Goal: Information Seeking & Learning: Learn about a topic

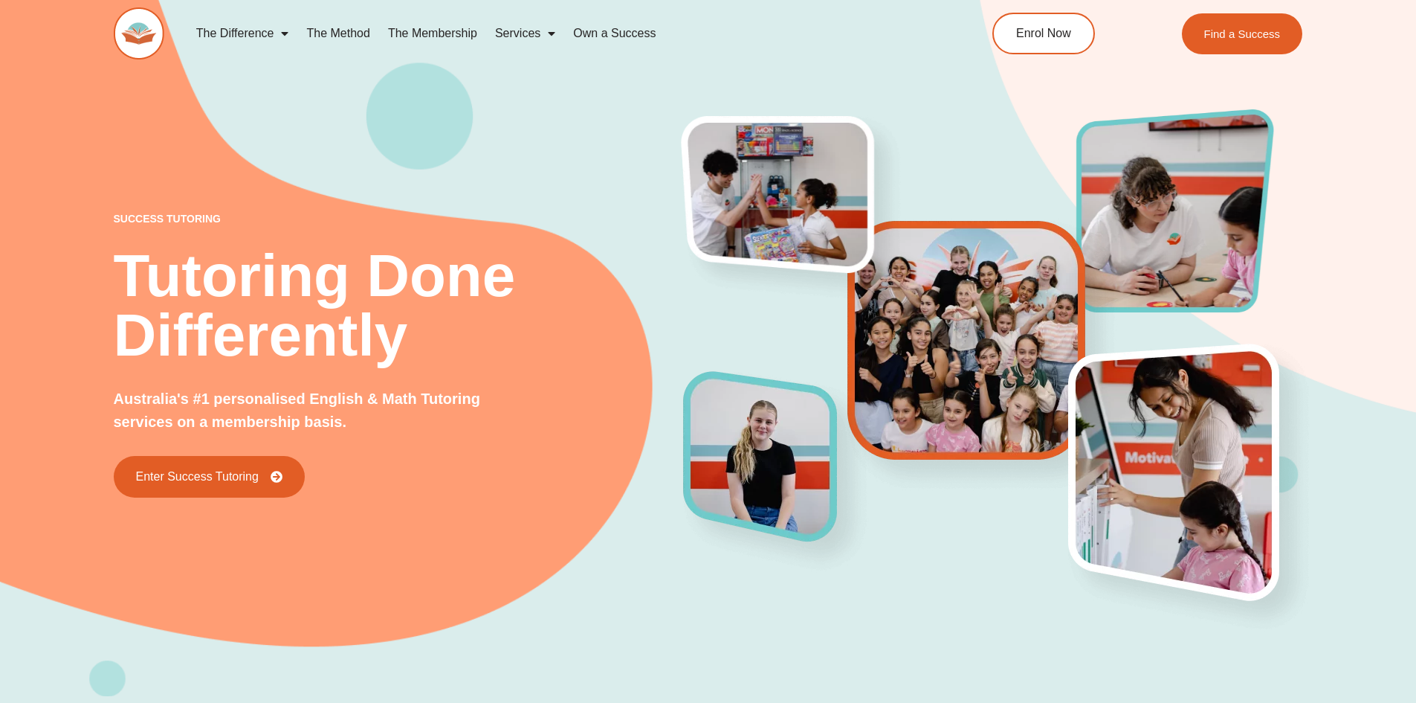
click at [341, 30] on link "The Method" at bounding box center [337, 33] width 81 height 34
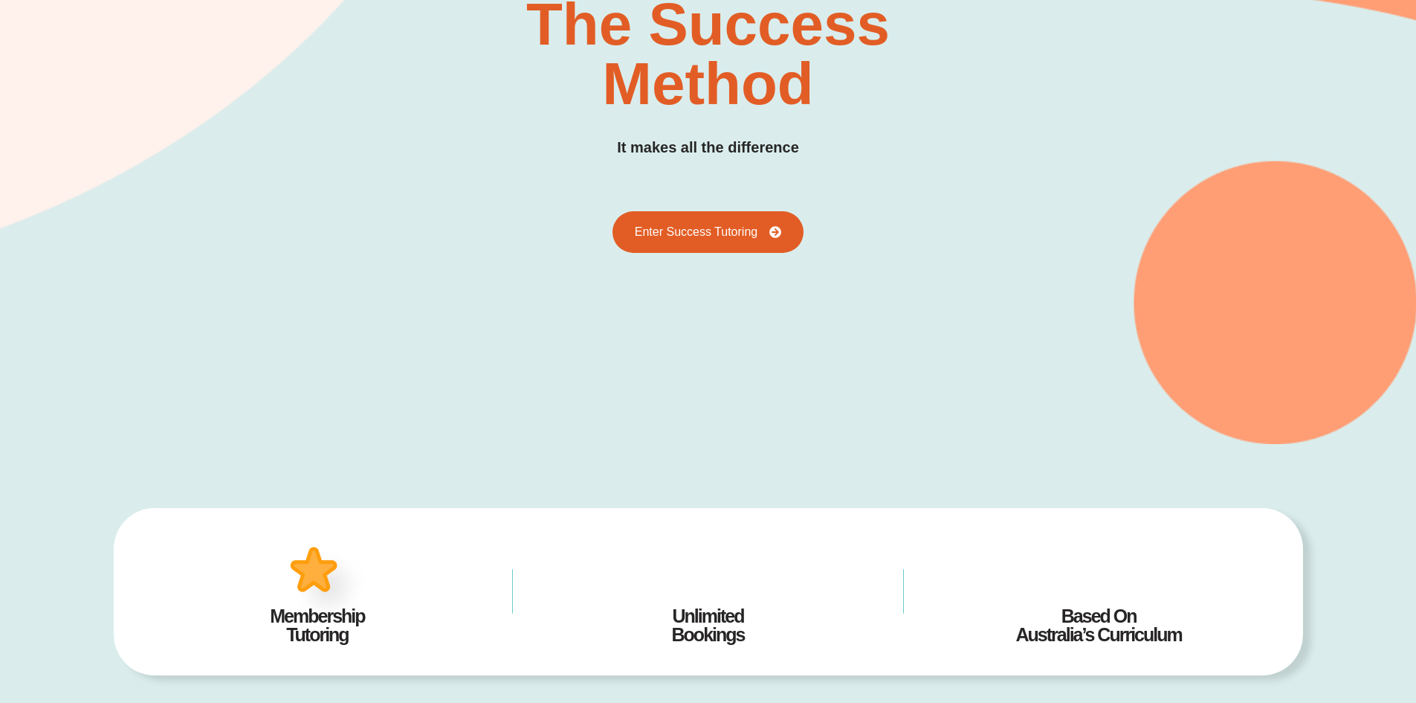
scroll to position [295, 0]
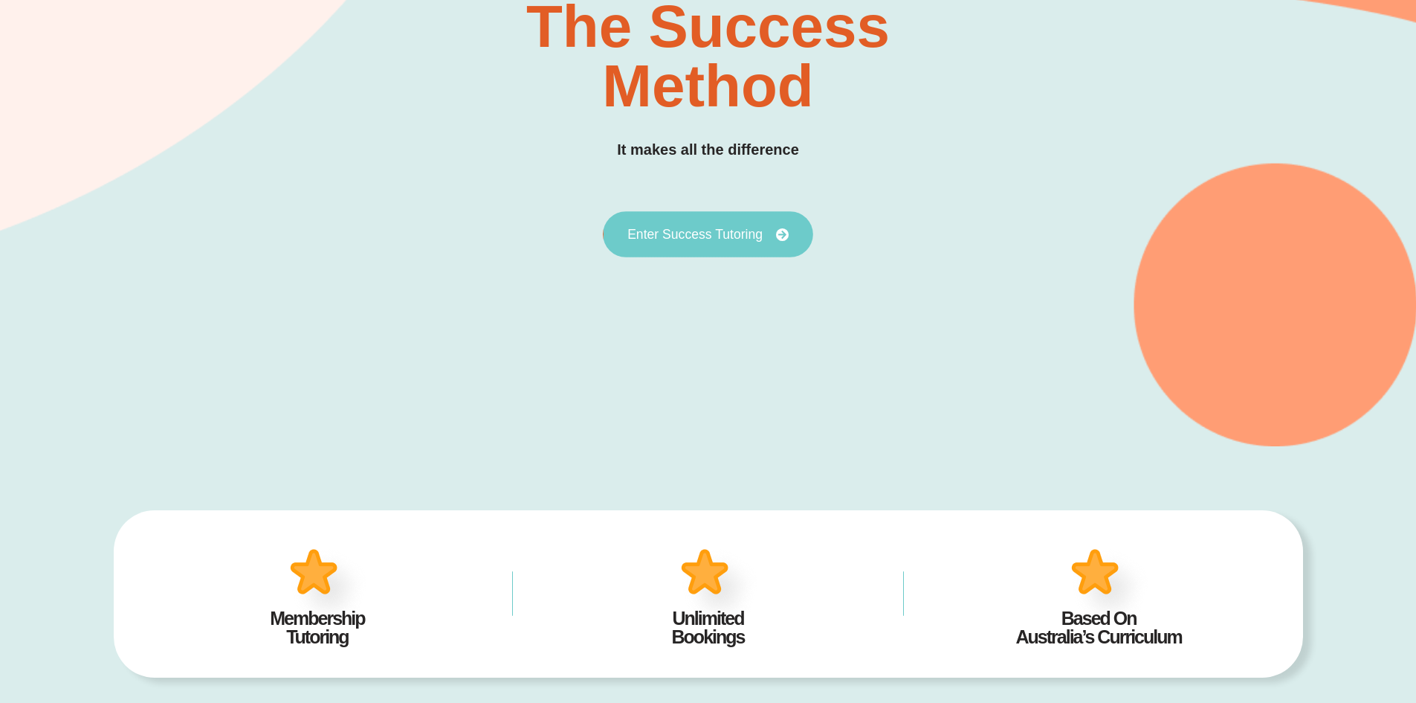
click at [680, 233] on span "Enter Success Tutoring" at bounding box center [695, 234] width 135 height 13
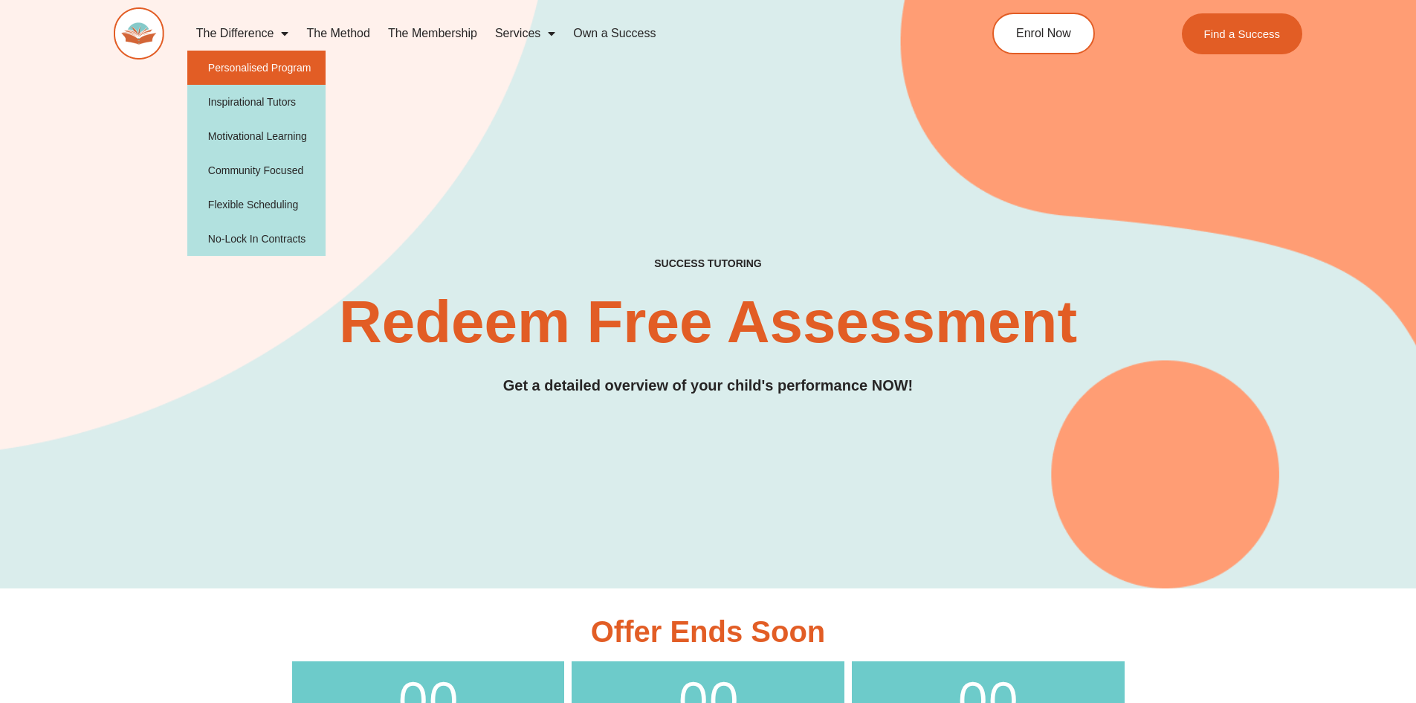
click at [271, 74] on link "Personalised Program" at bounding box center [256, 68] width 139 height 34
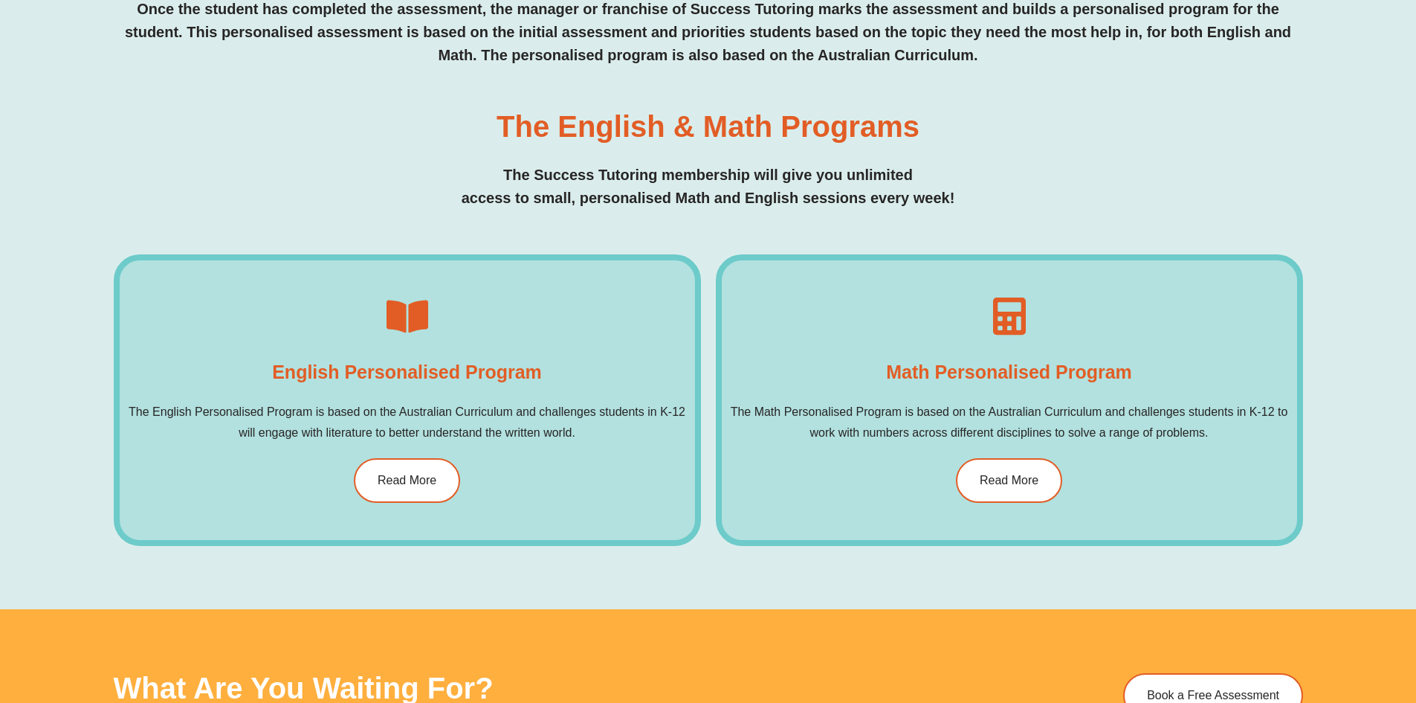
scroll to position [818, 0]
drag, startPoint x: 425, startPoint y: 488, endPoint x: 544, endPoint y: 491, distance: 118.3
click at [425, 488] on link "Read More" at bounding box center [407, 481] width 106 height 45
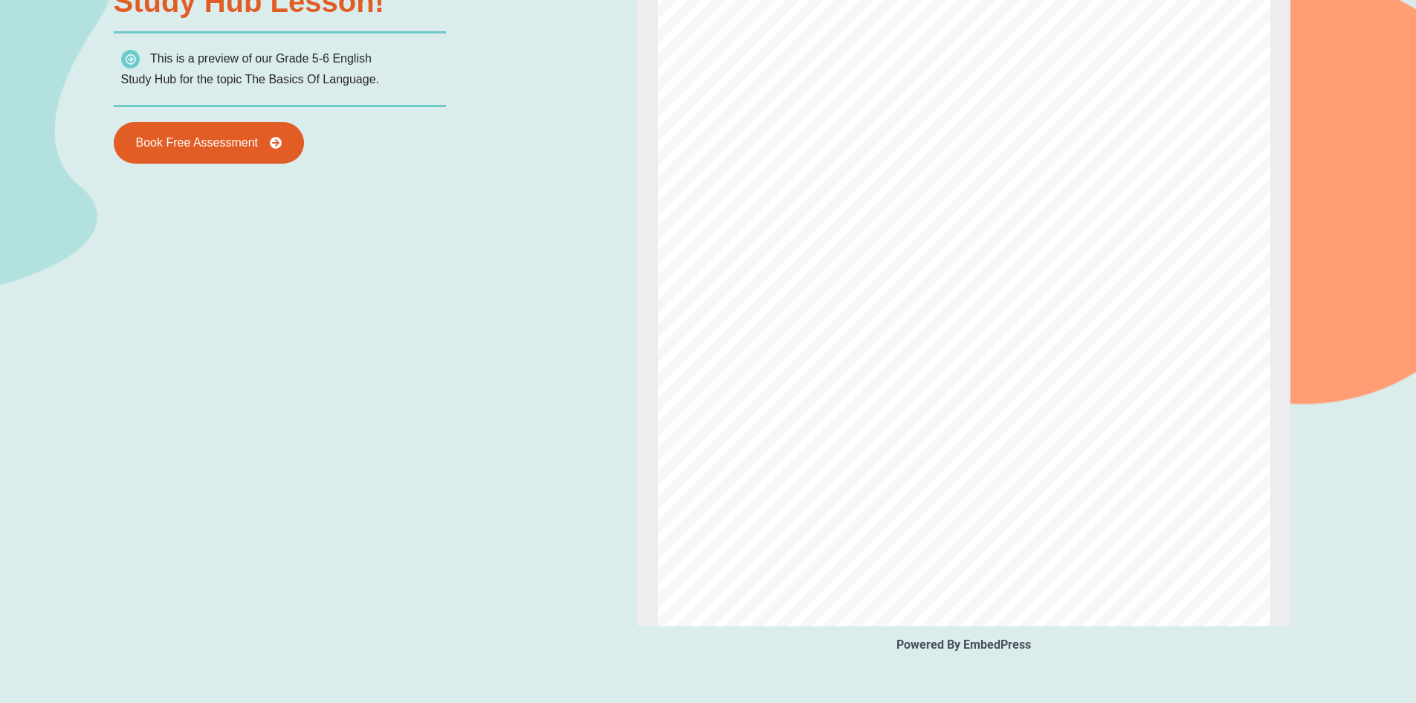
scroll to position [900, 0]
type input "*"
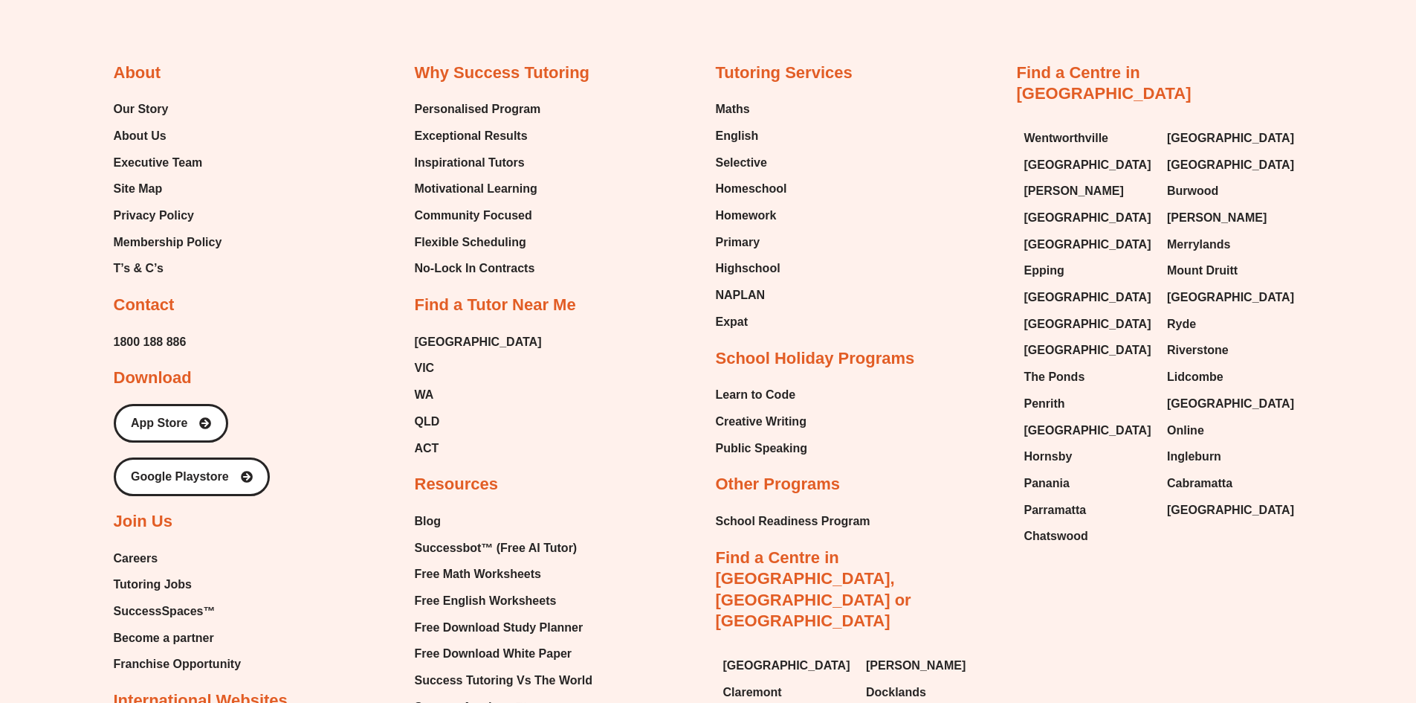
scroll to position [6105, 0]
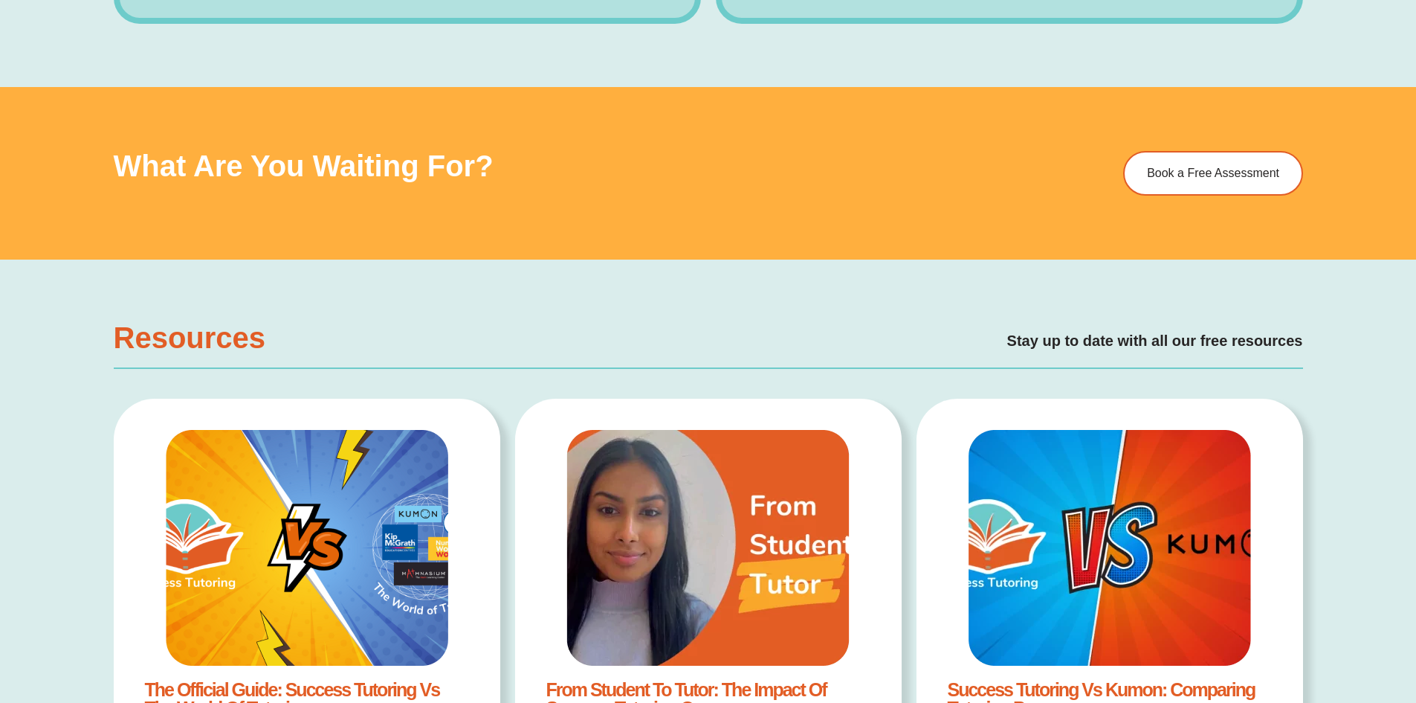
scroll to position [1338, 0]
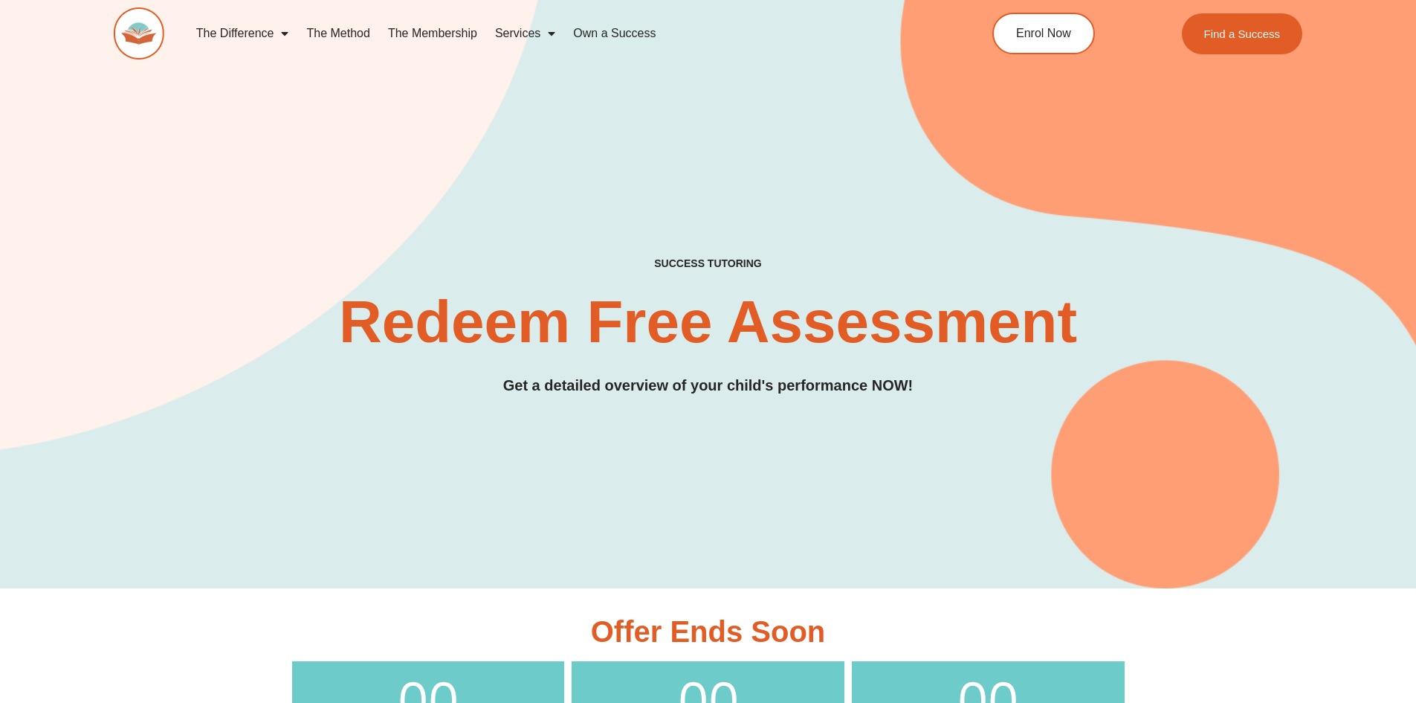
click at [342, 30] on link "The Method" at bounding box center [337, 33] width 81 height 34
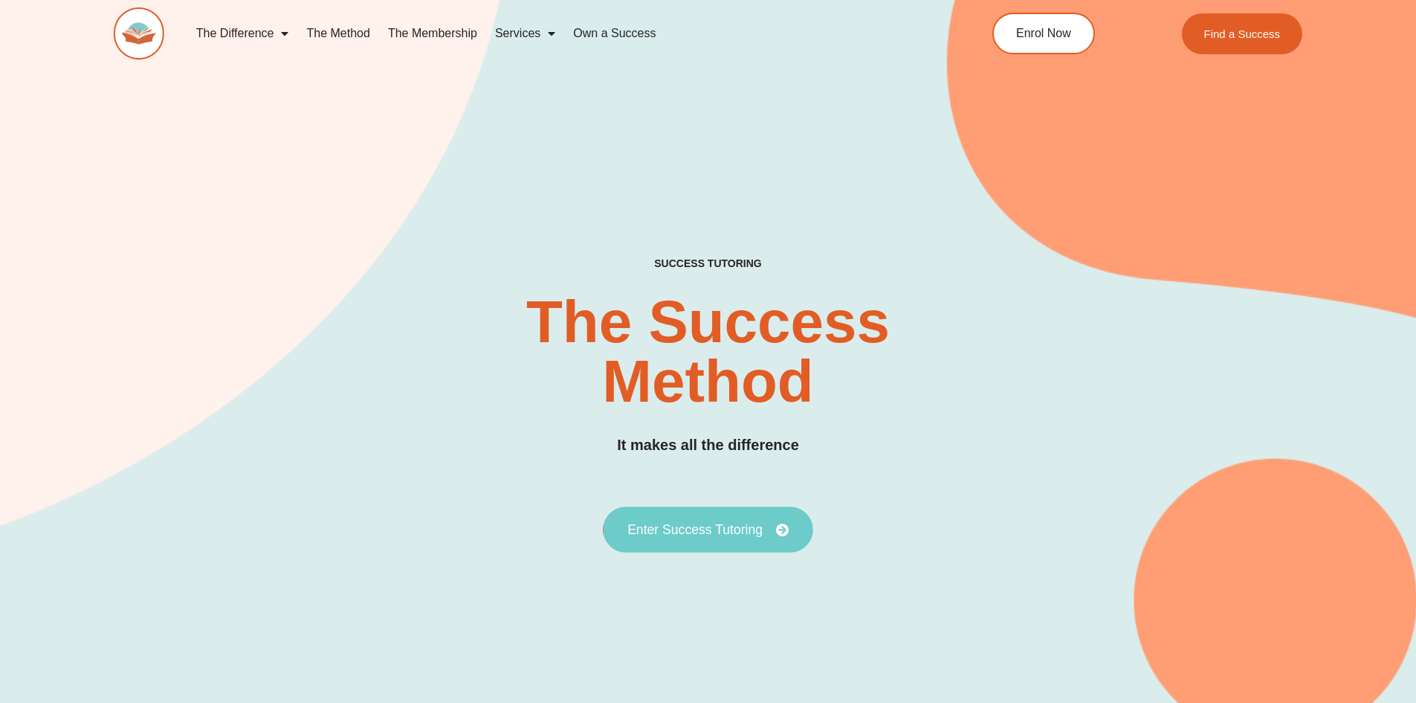
click at [736, 541] on link "Enter Success Tutoring" at bounding box center [708, 529] width 210 height 46
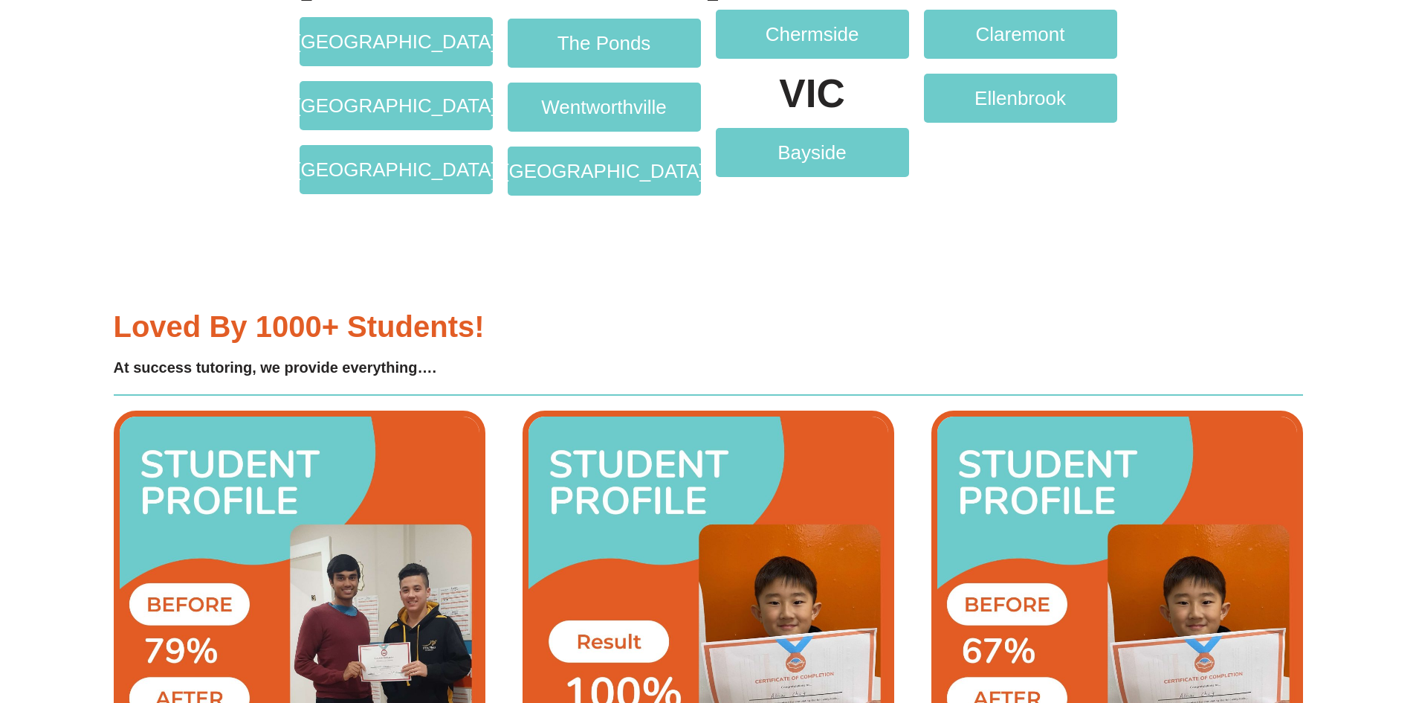
scroll to position [3041, 0]
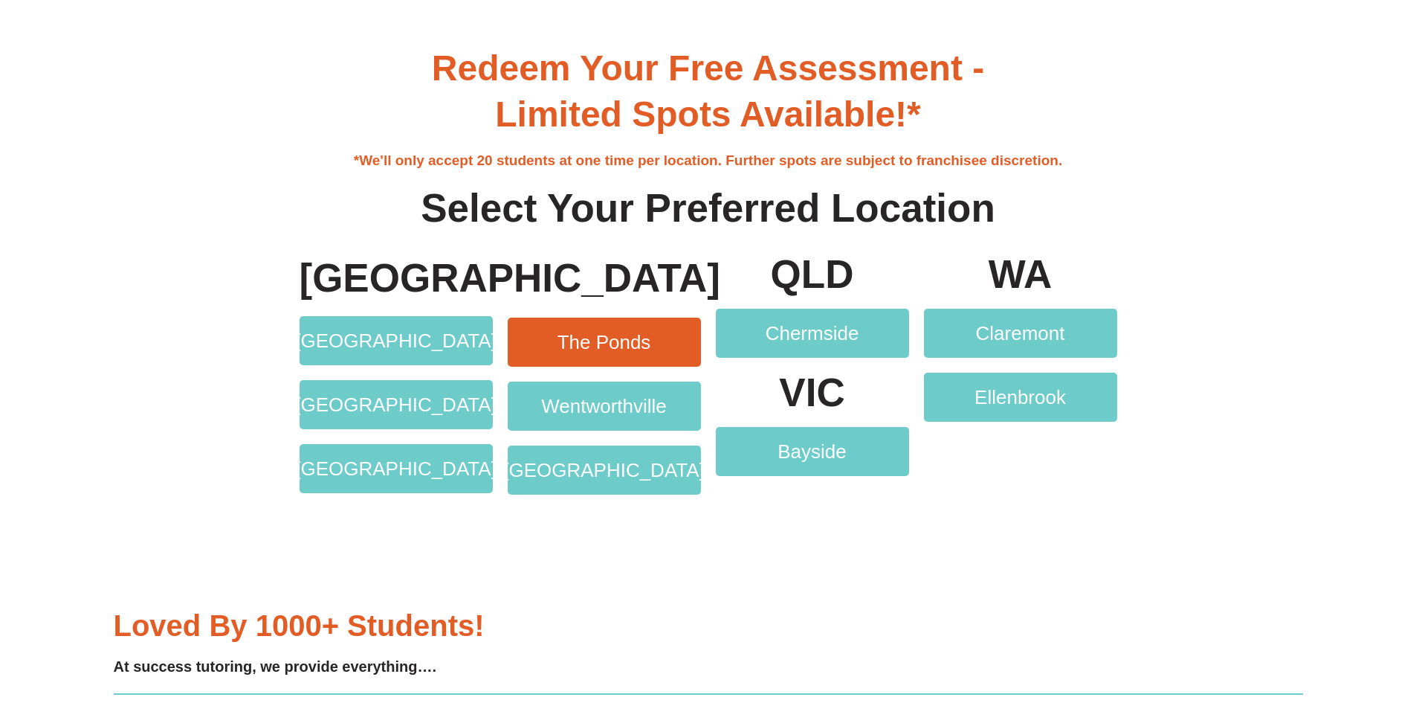
click at [566, 345] on span "The Ponds" at bounding box center [605, 341] width 94 height 19
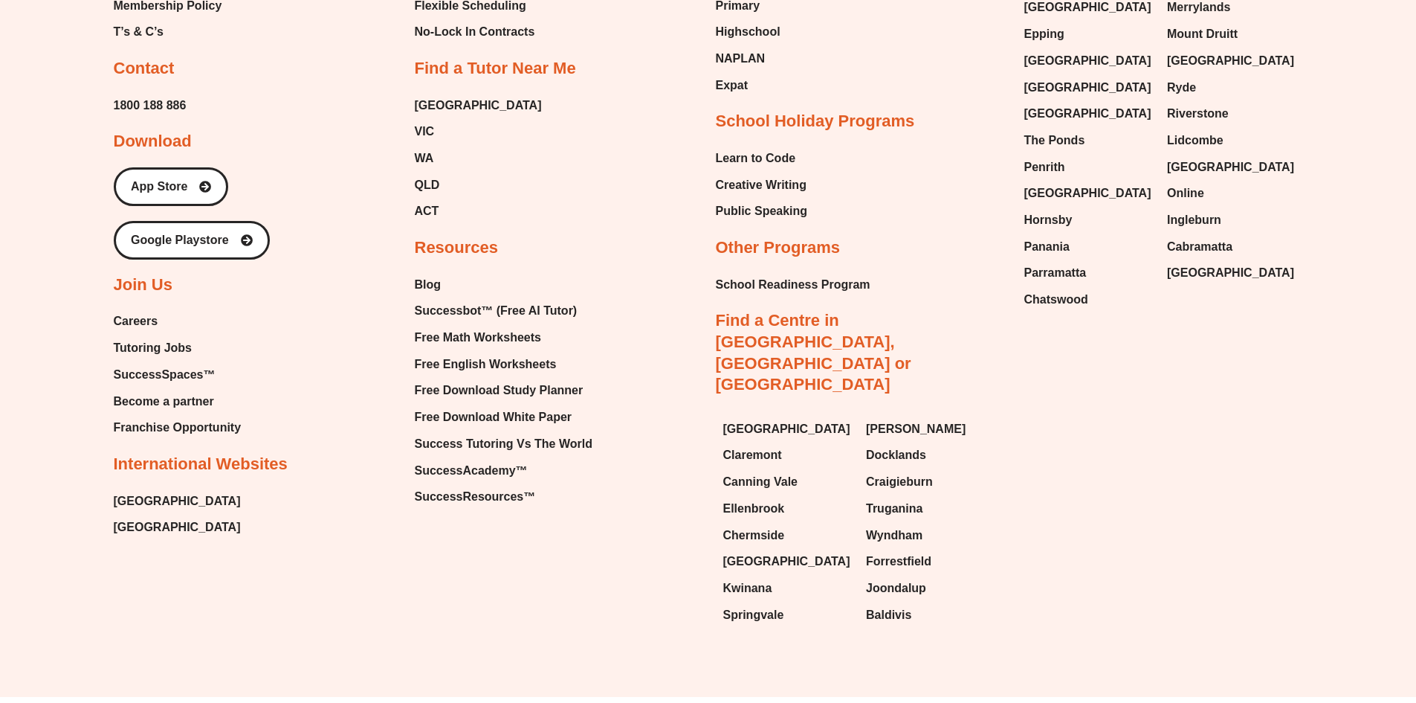
scroll to position [9151, 0]
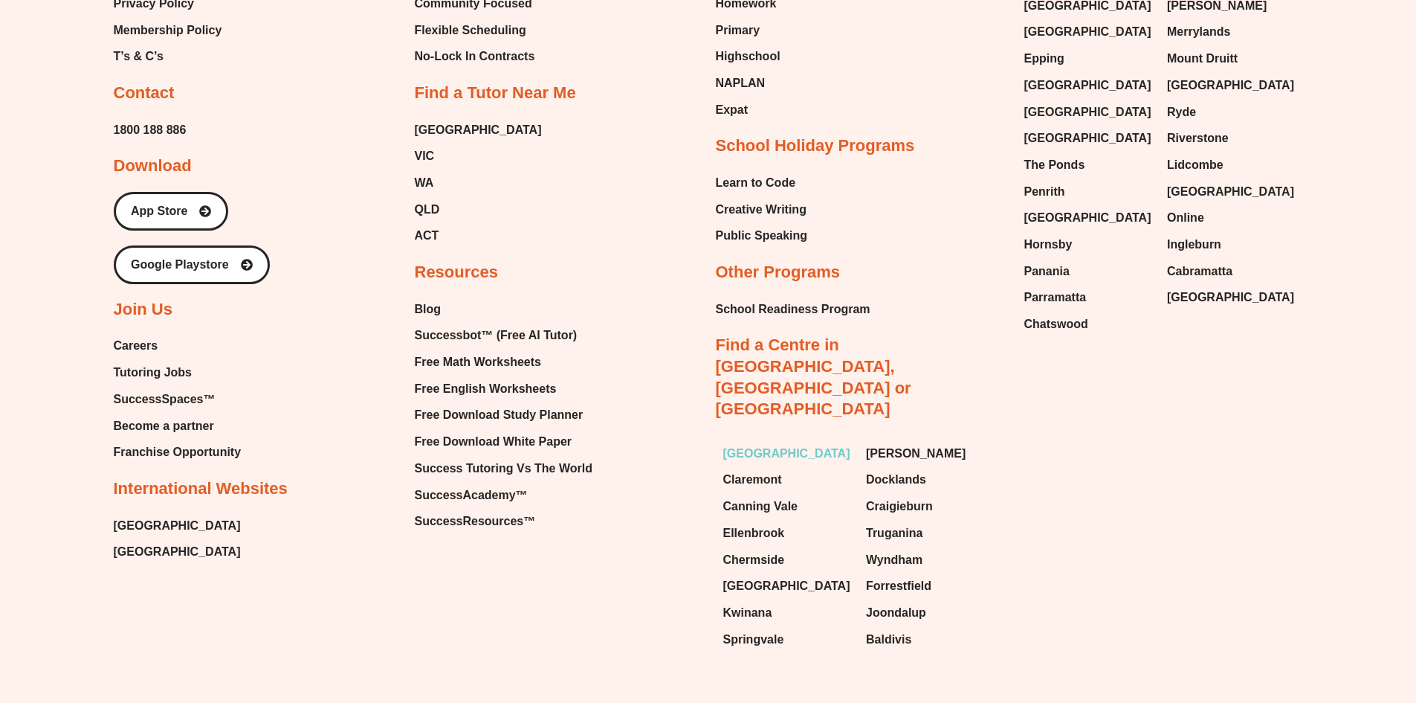
click at [755, 442] on span "[GEOGRAPHIC_DATA]" at bounding box center [786, 453] width 127 height 22
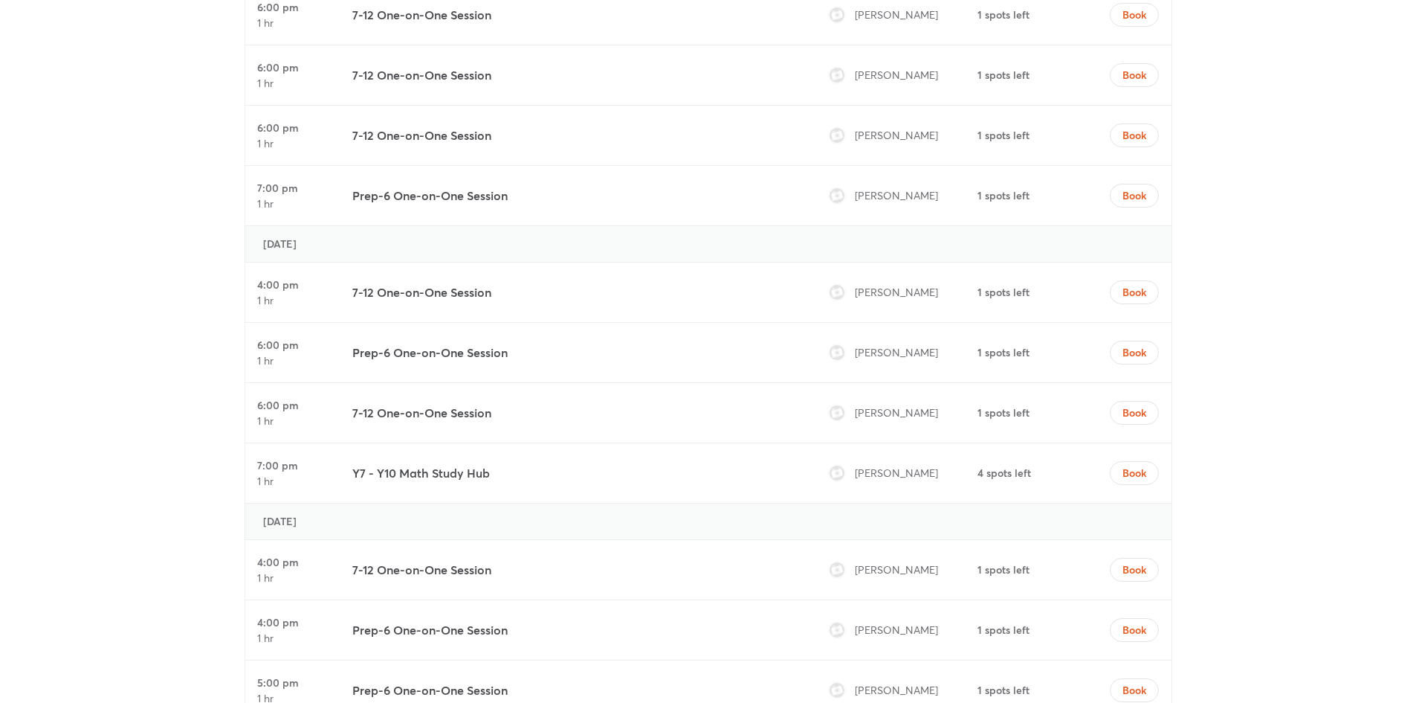
scroll to position [5127, 0]
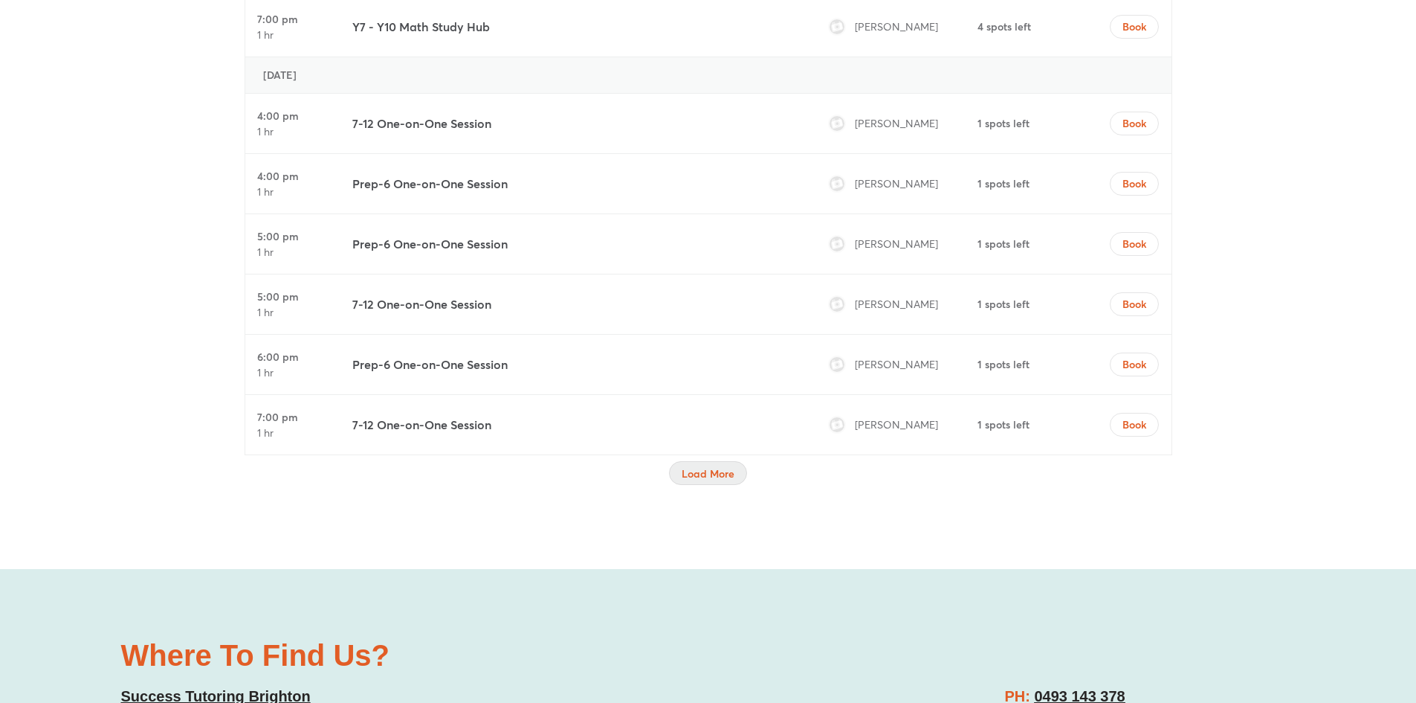
click at [703, 480] on span "Load More" at bounding box center [708, 473] width 53 height 15
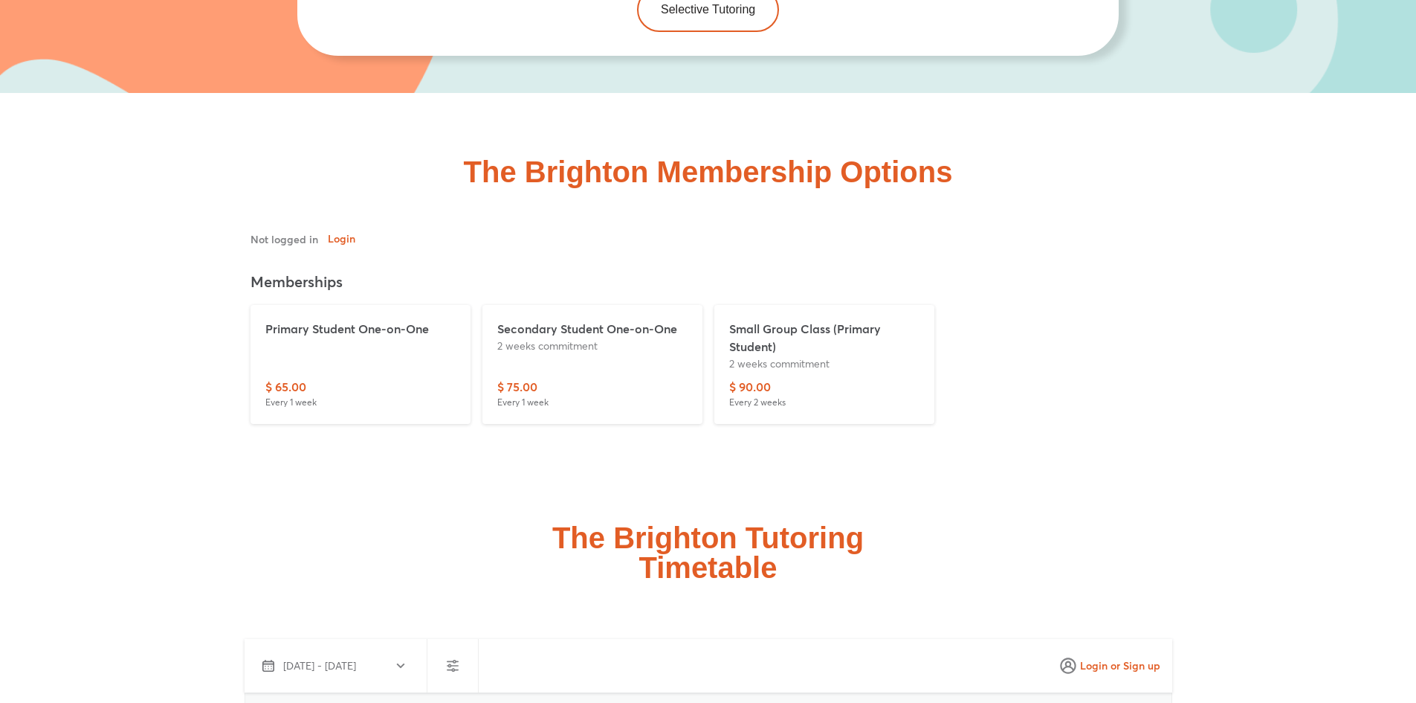
scroll to position [3565, 0]
